Goal: Check status: Check status

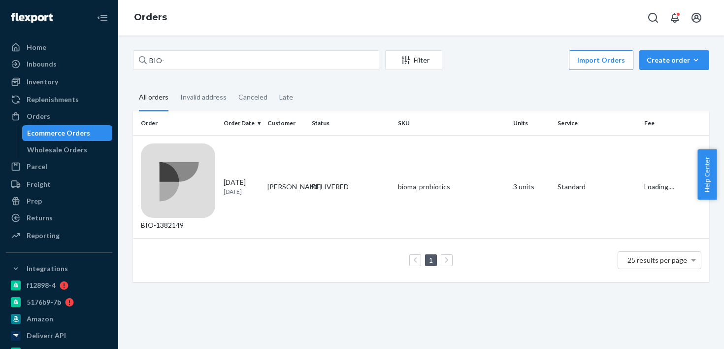
type input "BIO-2156400"
click at [185, 163] on td "BIO-2156400" at bounding box center [176, 186] width 87 height 103
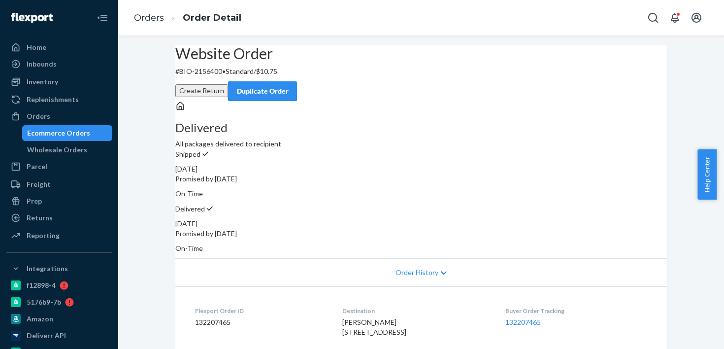
scroll to position [149, 0]
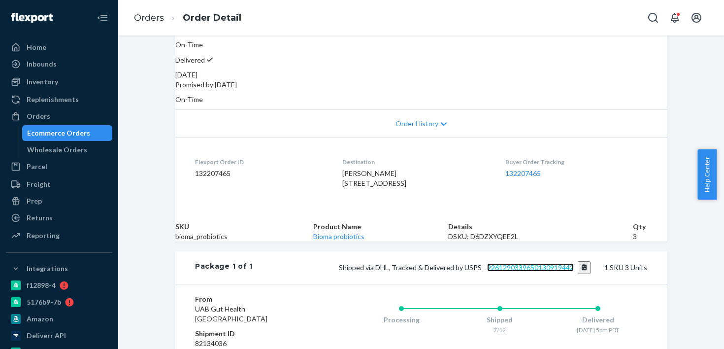
click at [529, 271] on link "9261290339650130919442" at bounding box center [530, 267] width 87 height 8
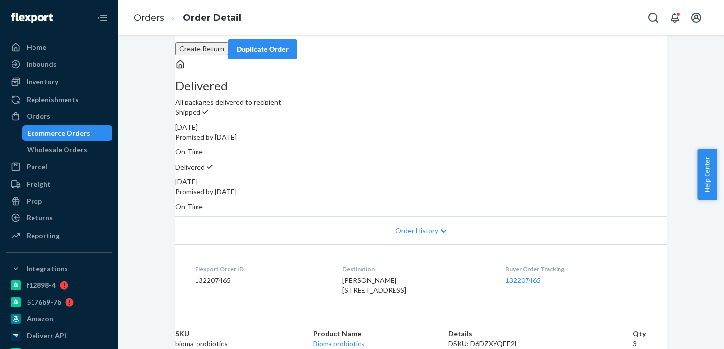
scroll to position [16, 0]
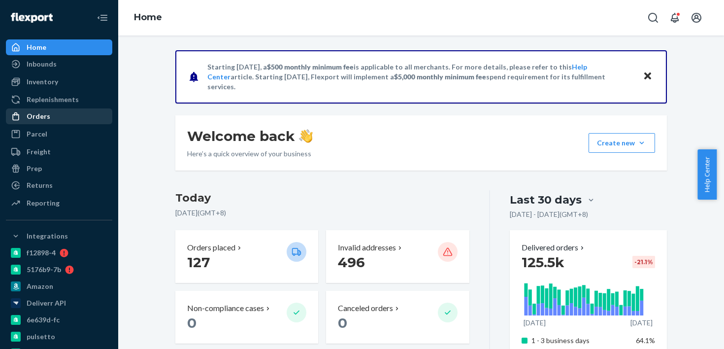
click at [61, 120] on div "Orders" at bounding box center [59, 116] width 104 height 14
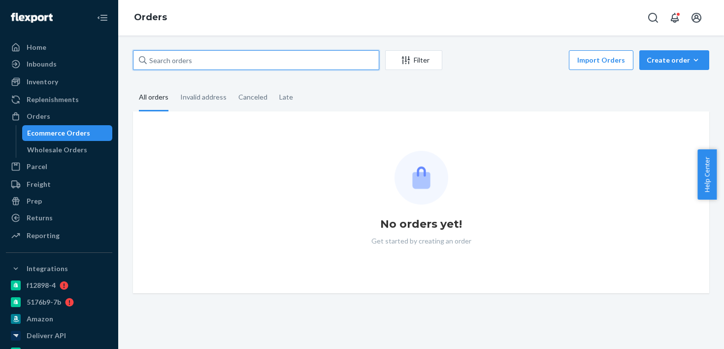
click at [169, 67] on input "text" at bounding box center [256, 60] width 246 height 20
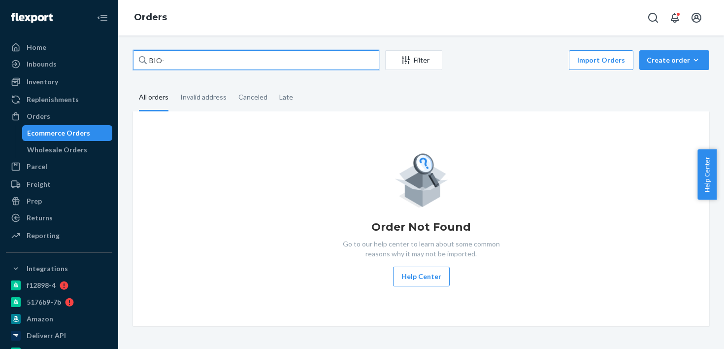
paste input "2251223"
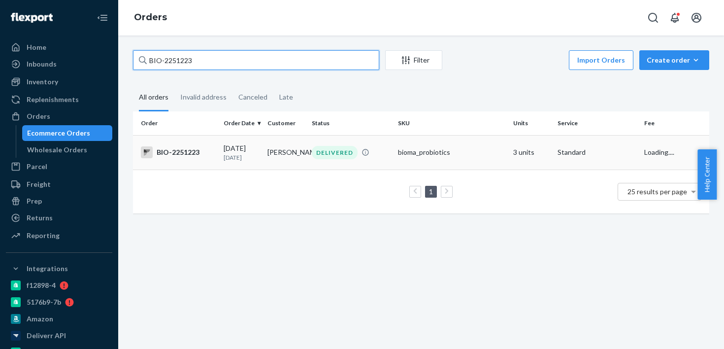
type input "BIO-2251223"
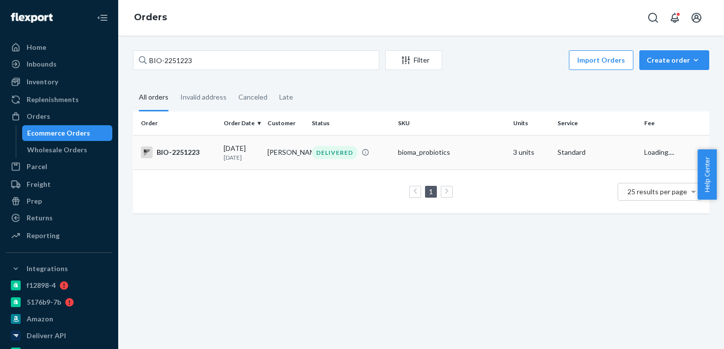
click at [174, 158] on div "BIO-2251223" at bounding box center [178, 152] width 75 height 12
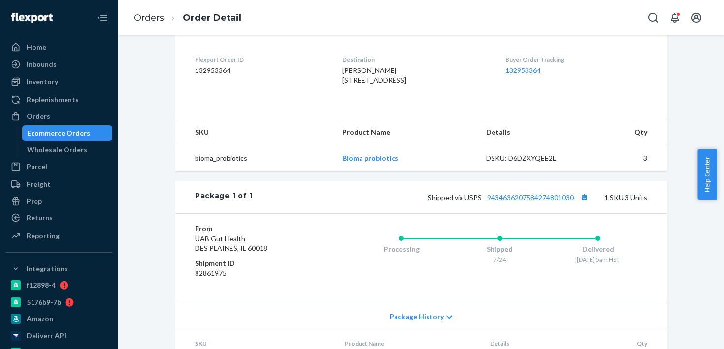
scroll to position [264, 0]
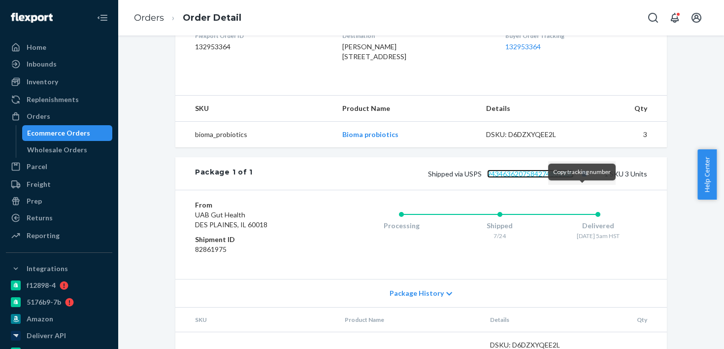
click at [541, 178] on link "9434636207584274801030" at bounding box center [530, 173] width 87 height 8
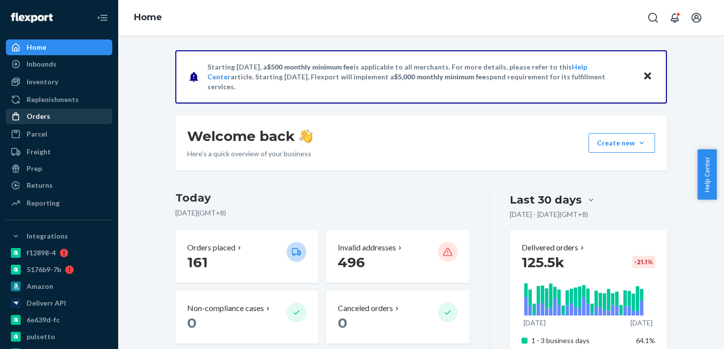
click at [11, 112] on icon at bounding box center [16, 116] width 10 height 10
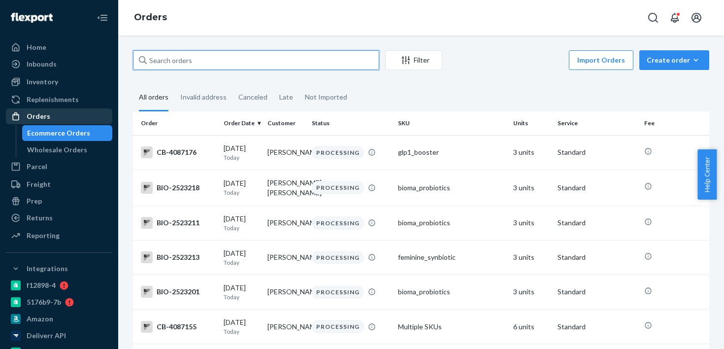
click at [173, 65] on input "text" at bounding box center [256, 60] width 246 height 20
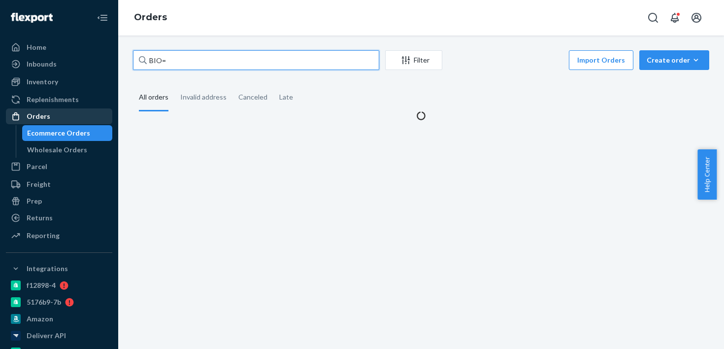
paste input "2488160"
type input "BIO-2488160"
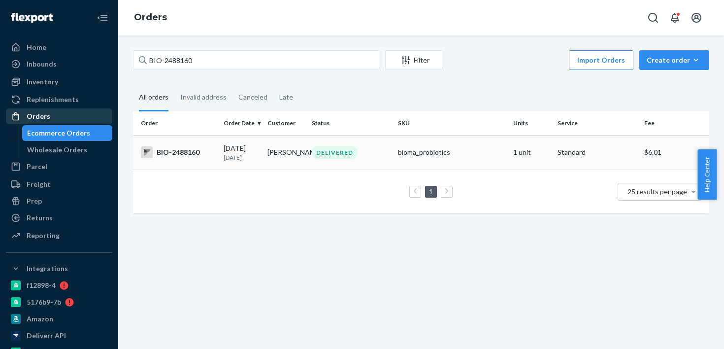
click at [195, 163] on td "BIO-2488160" at bounding box center [176, 152] width 87 height 34
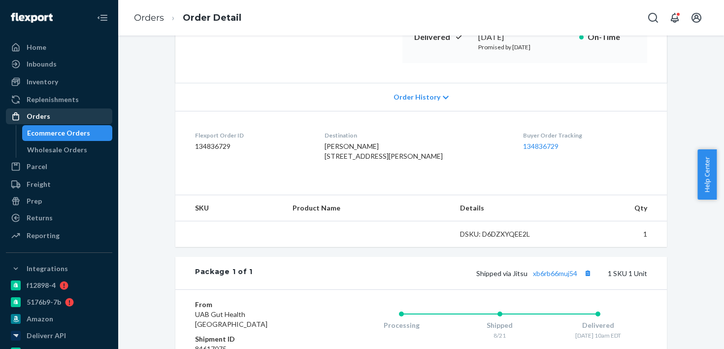
scroll to position [171, 0]
